Goal: Task Accomplishment & Management: Use online tool/utility

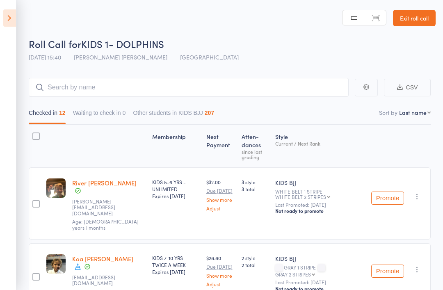
click at [418, 19] on link "Exit roll call" at bounding box center [414, 18] width 43 height 16
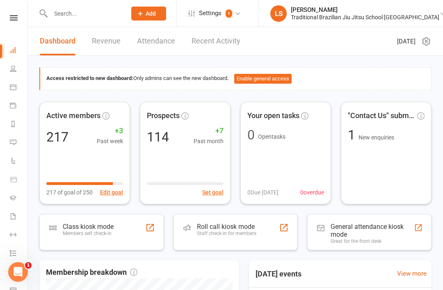
click at [228, 232] on div "Staff check-in for members" at bounding box center [227, 234] width 60 height 6
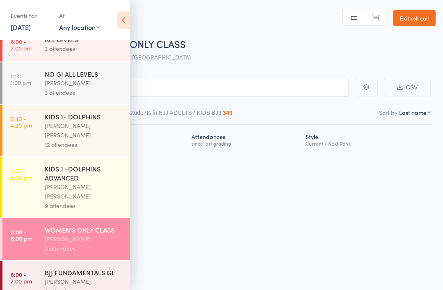
scroll to position [12, 0]
click at [125, 25] on icon at bounding box center [123, 19] width 13 height 17
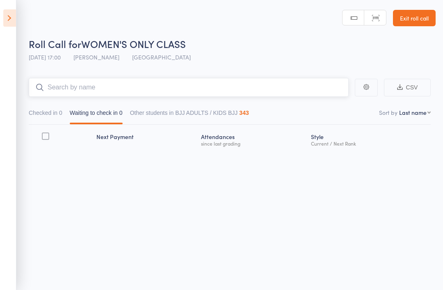
click at [184, 88] on input "search" at bounding box center [189, 87] width 320 height 19
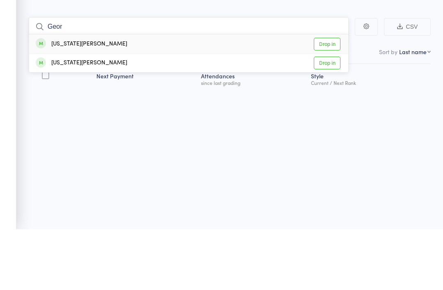
type input "Geor"
click at [145, 114] on div "Georgia Dunderdale Drop in" at bounding box center [188, 123] width 319 height 18
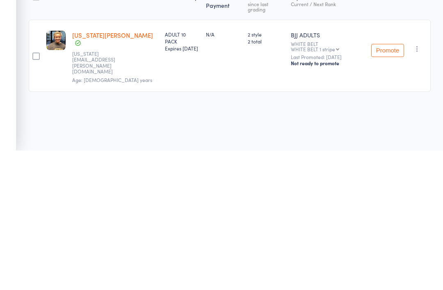
click at [32, 192] on div at bounding box center [35, 195] width 7 height 7
click at [34, 193] on input "checkbox" at bounding box center [34, 193] width 0 height 0
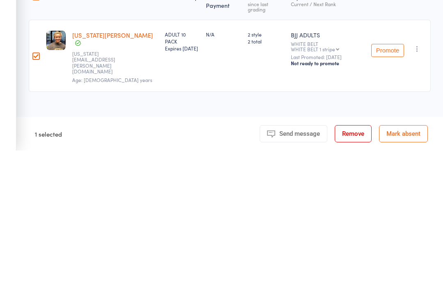
scroll to position [6, 0]
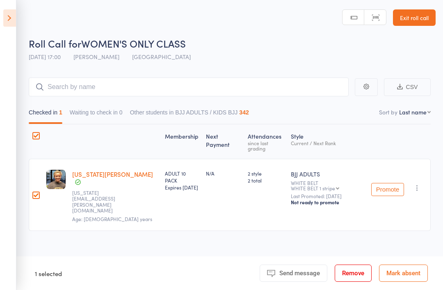
click at [15, 21] on icon at bounding box center [9, 17] width 13 height 17
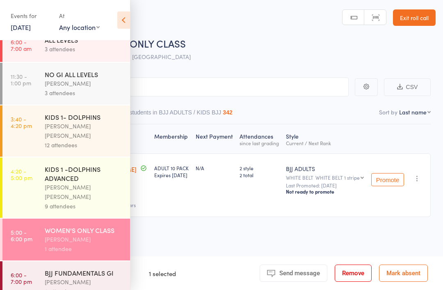
click at [87, 176] on div "KIDS 1 -DOLPHINS ADVANCED" at bounding box center [84, 174] width 78 height 18
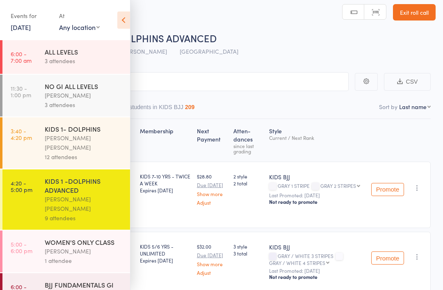
click at [123, 24] on icon at bounding box center [123, 19] width 13 height 17
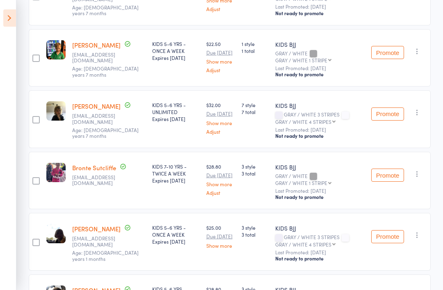
scroll to position [417, 0]
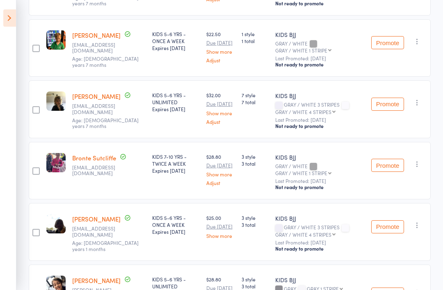
click at [384, 98] on button "Promote" at bounding box center [387, 104] width 33 height 13
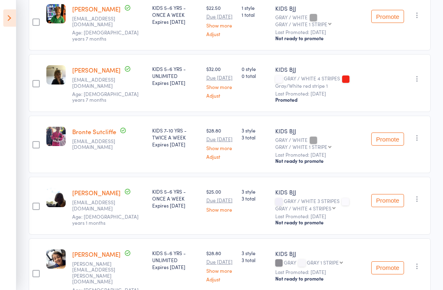
click at [8, 24] on icon at bounding box center [9, 17] width 13 height 17
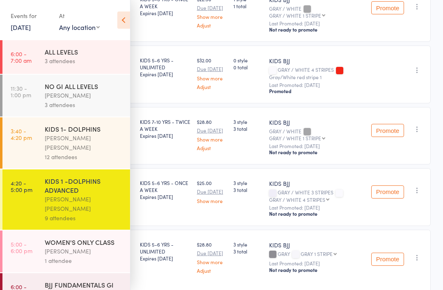
click at [35, 241] on link "5:00 - 6:00 pm WOMEN'S ONLY CLASS Philipe Glazer 1 attendee" at bounding box center [66, 252] width 128 height 42
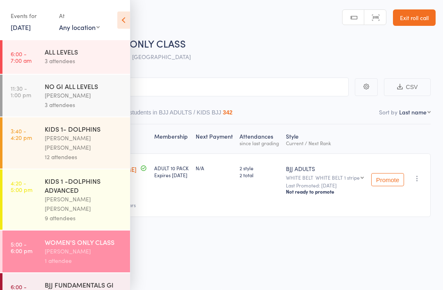
click at [149, 83] on input "search" at bounding box center [180, 87] width 337 height 19
click at [121, 22] on icon at bounding box center [123, 19] width 13 height 17
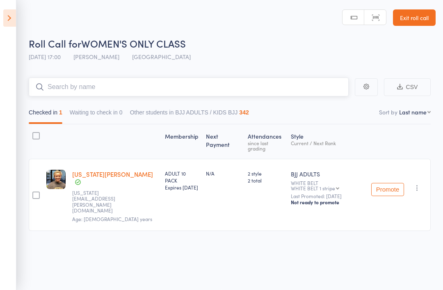
click at [64, 84] on input "search" at bounding box center [189, 87] width 320 height 19
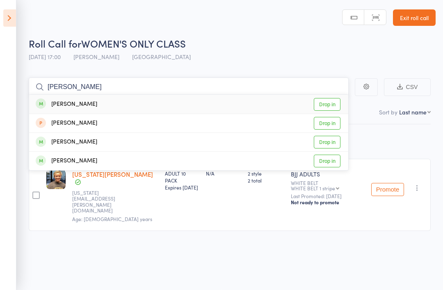
type input "Patricia"
click at [320, 101] on link "Drop in" at bounding box center [327, 104] width 27 height 13
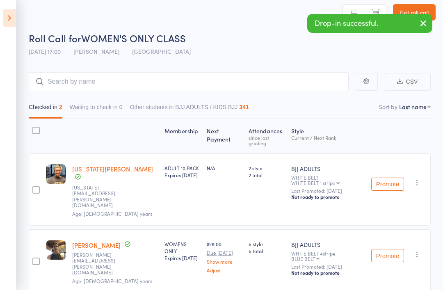
click at [7, 20] on icon at bounding box center [9, 17] width 13 height 17
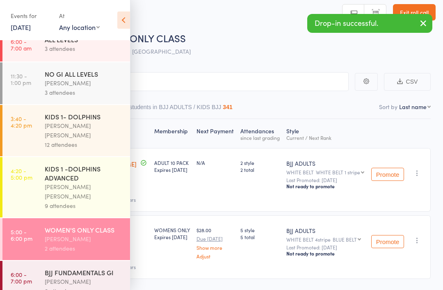
scroll to position [12, 0]
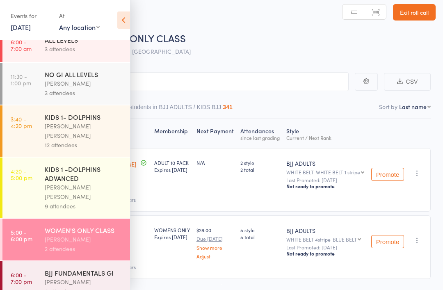
click at [65, 277] on div "[PERSON_NAME]" at bounding box center [84, 281] width 78 height 9
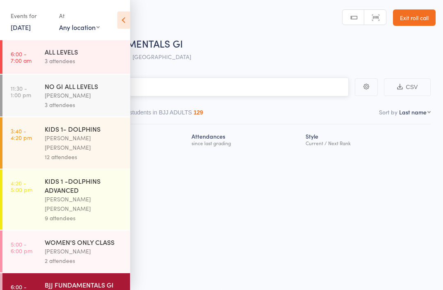
click at [238, 82] on input "search" at bounding box center [180, 87] width 337 height 19
click at [125, 23] on icon at bounding box center [123, 19] width 13 height 17
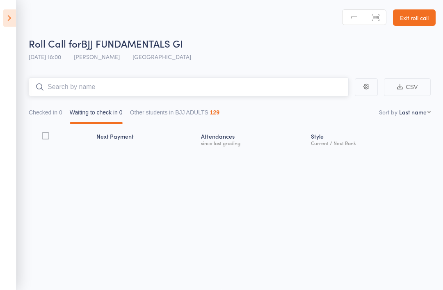
click at [244, 82] on input "search" at bounding box center [189, 87] width 320 height 19
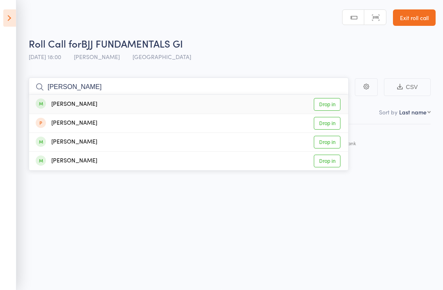
type input "Patricia"
click at [330, 98] on link "Drop in" at bounding box center [327, 104] width 27 height 13
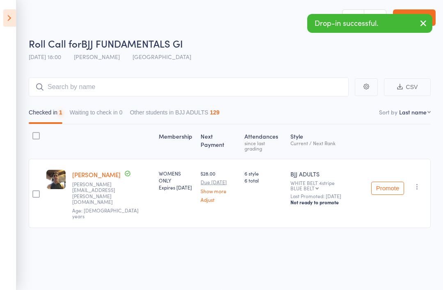
click at [277, 56] on div "Roll Call for BJJ FUNDAMENTALS GI 14 Aug 18:00 Fabio Glazer Gold Coast GYM" at bounding box center [232, 51] width 407 height 29
